Goal: Information Seeking & Learning: Understand process/instructions

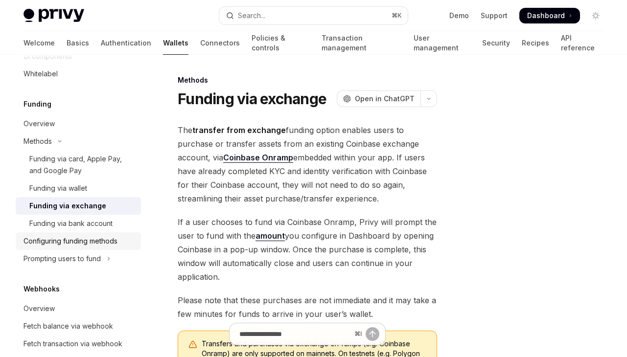
click at [89, 238] on div "Configuring funding methods" at bounding box center [70, 241] width 94 height 12
type textarea "*"
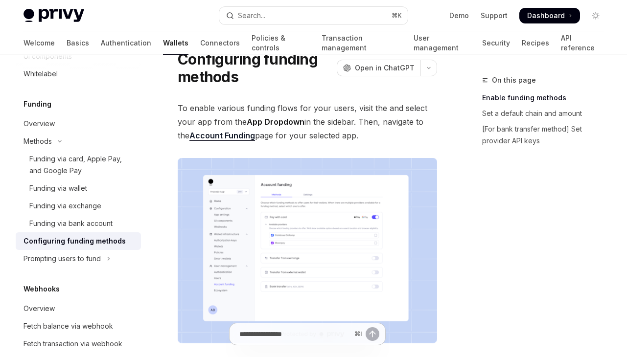
scroll to position [44, 0]
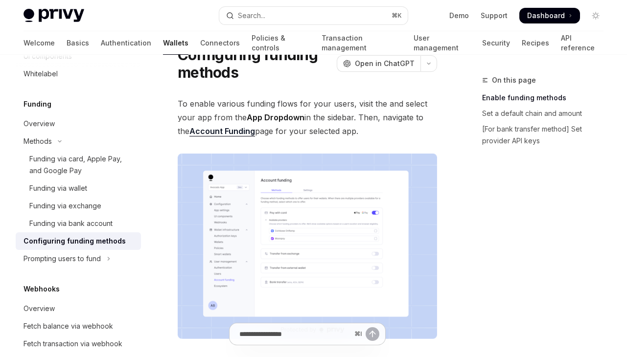
click at [323, 237] on img at bounding box center [307, 246] width 259 height 185
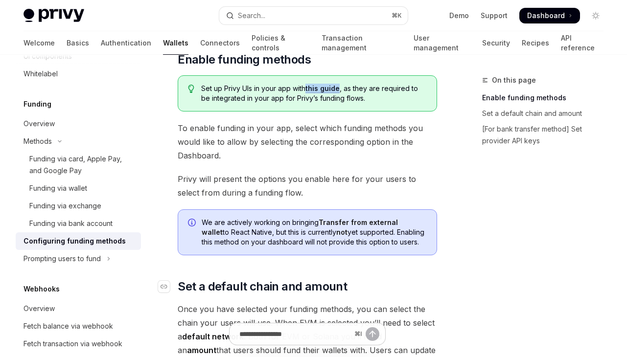
scroll to position [332, 0]
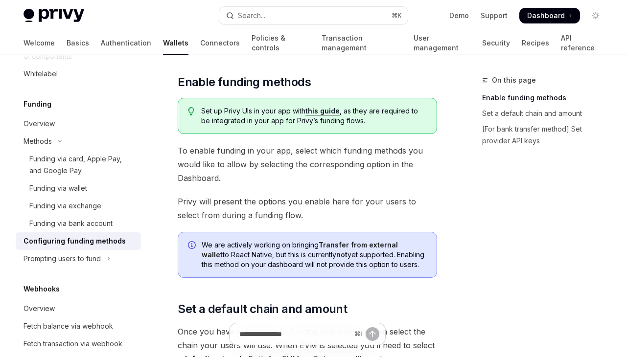
click at [395, 183] on span "To enable funding in your app, select which funding methods you would like to a…" at bounding box center [307, 164] width 259 height 41
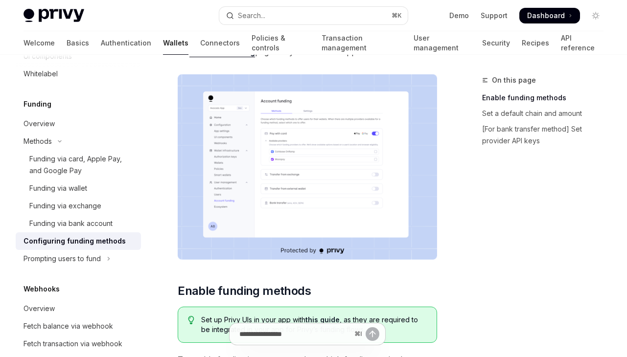
scroll to position [111, 0]
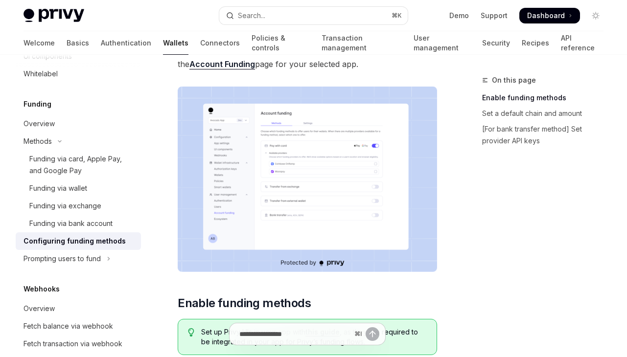
click at [309, 149] on img at bounding box center [307, 179] width 259 height 185
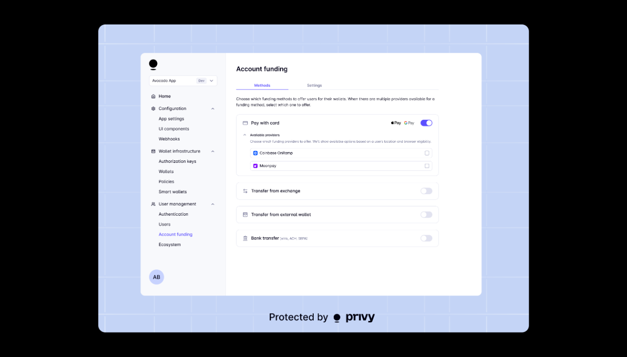
click at [568, 136] on div at bounding box center [313, 178] width 627 height 357
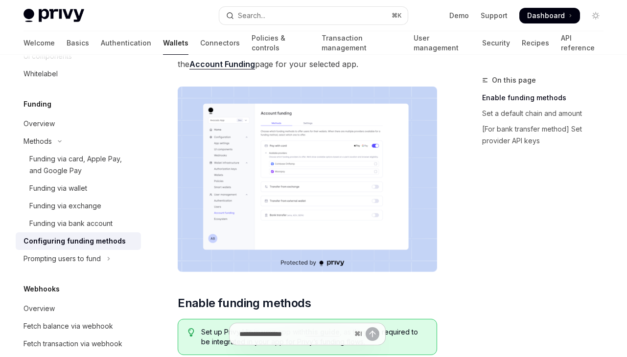
click at [313, 174] on img at bounding box center [307, 179] width 259 height 185
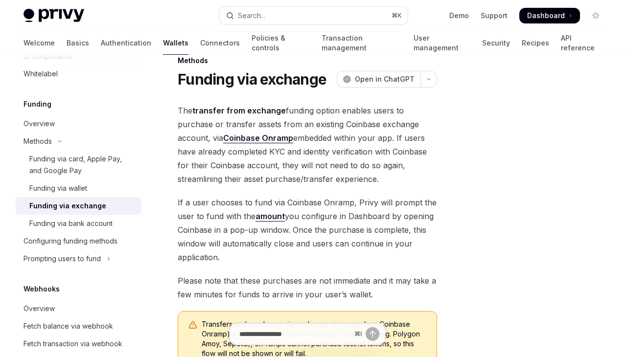
scroll to position [14, 0]
